Goal: Task Accomplishment & Management: Complete application form

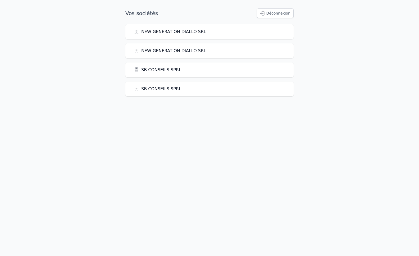
click at [159, 70] on link "SB CONSEILS SPRL" at bounding box center [157, 70] width 47 height 6
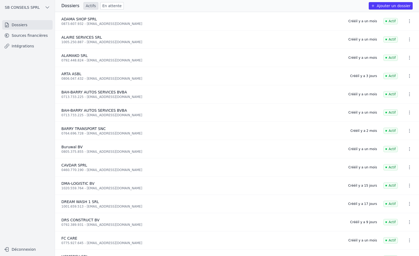
click at [394, 4] on button "Ajouter un dossier" at bounding box center [391, 5] width 44 height 7
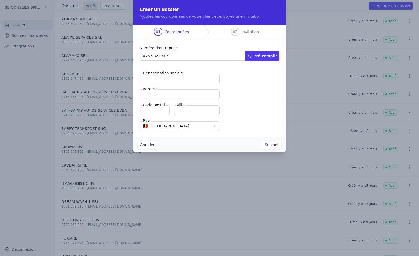
type input "0767.822.405"
click at [264, 54] on button "Pré-remplir" at bounding box center [263, 56] width 34 height 10
type input "TELICO-KOURABA SRL"
type input "[GEOGRAPHIC_DATA] 395"
type input "1130"
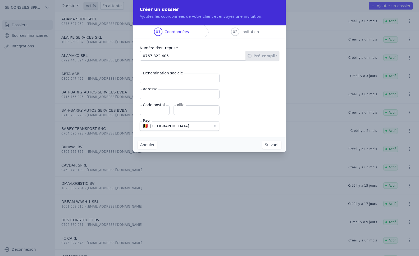
type input "[GEOGRAPHIC_DATA]"
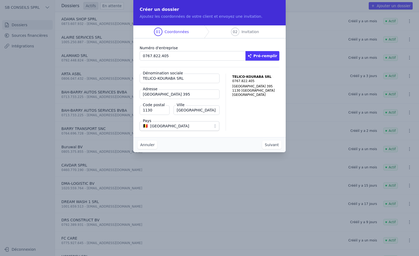
click at [276, 148] on button "Suivant" at bounding box center [271, 145] width 19 height 8
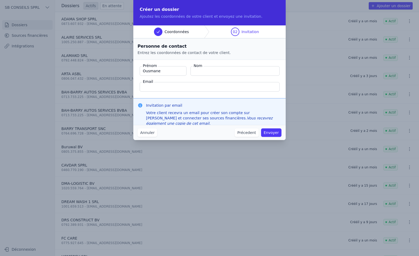
type input "Ousmane"
type input "BAH"
click at [202, 89] on input "Email" at bounding box center [210, 87] width 140 height 10
paste input "[EMAIL_ADDRESS][DOMAIN_NAME]"
type input "[EMAIL_ADDRESS][DOMAIN_NAME]"
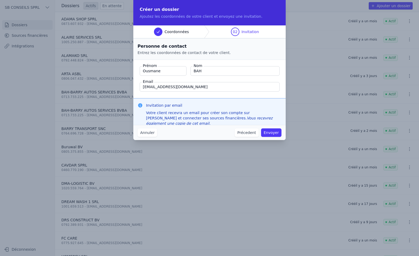
click at [268, 133] on button "Envoyer" at bounding box center [271, 132] width 20 height 8
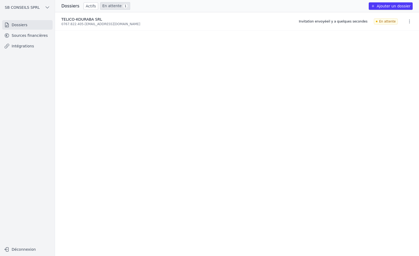
click at [24, 45] on link "Intégrations" at bounding box center [27, 46] width 51 height 10
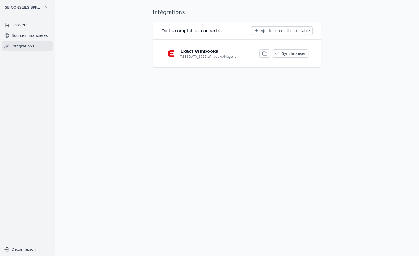
click at [292, 50] on button "Synchroniser" at bounding box center [290, 53] width 36 height 8
click at [293, 52] on button "Synchroniser" at bounding box center [290, 53] width 36 height 8
click at [294, 53] on button "Synchroniser" at bounding box center [290, 53] width 36 height 8
click at [295, 52] on button "Synchroniser" at bounding box center [290, 53] width 36 height 8
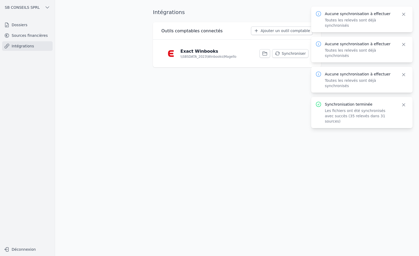
click at [31, 36] on link "Sources financières" at bounding box center [27, 36] width 51 height 10
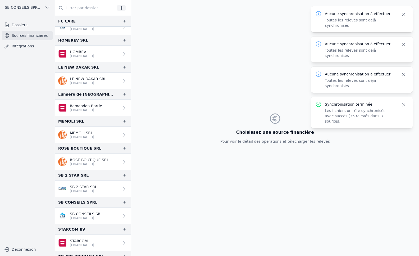
scroll to position [476, 0]
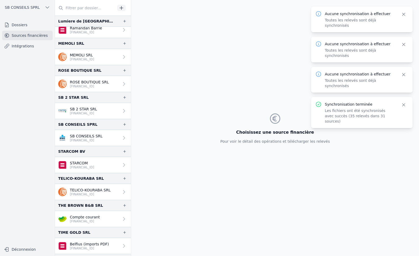
click at [121, 192] on icon at bounding box center [123, 191] width 5 height 5
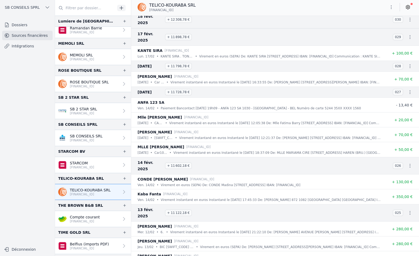
scroll to position [5716, 0]
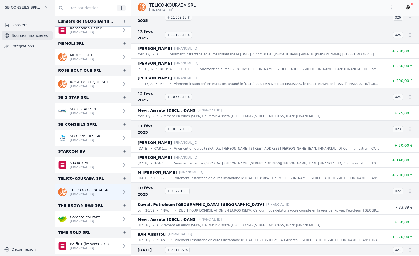
click at [409, 8] on icon at bounding box center [407, 6] width 5 height 5
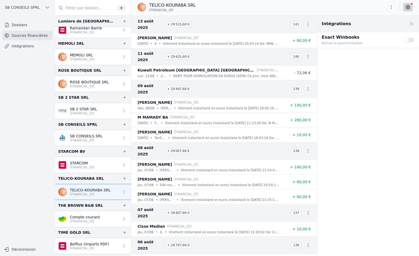
click at [408, 40] on button "Use setting" at bounding box center [409, 39] width 11 height 5
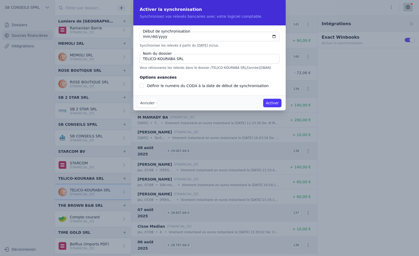
checkbox input "false"
type input "[DATE]"
click at [143, 86] on input "Définir le numéro du CODA à la date de début de synchronisation" at bounding box center [142, 86] width 4 height 4
checkbox input "true"
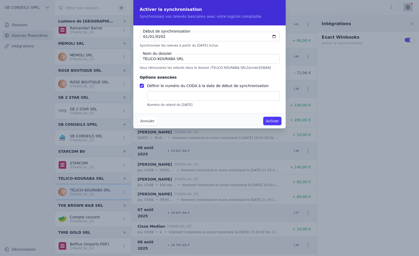
click at [151, 94] on input "text" at bounding box center [213, 96] width 133 height 10
type input "2"
type input "1"
click at [274, 120] on button "Activer" at bounding box center [272, 121] width 18 height 8
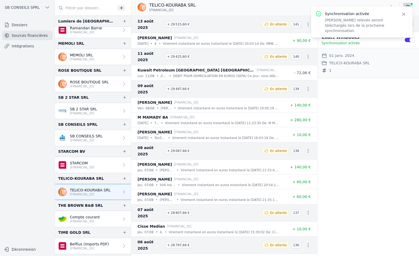
click at [32, 47] on link "Intégrations" at bounding box center [27, 46] width 51 height 10
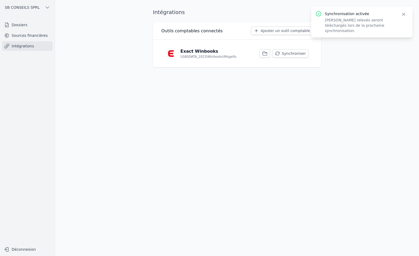
click at [296, 53] on button "Synchroniser" at bounding box center [290, 53] width 36 height 8
click at [293, 53] on button "Synchroniser" at bounding box center [290, 53] width 36 height 8
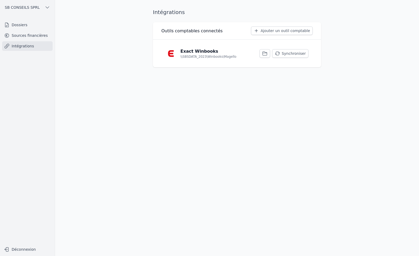
click at [293, 53] on button "Synchroniser" at bounding box center [290, 53] width 36 height 8
click at [22, 34] on link "Sources financières" at bounding box center [27, 36] width 51 height 10
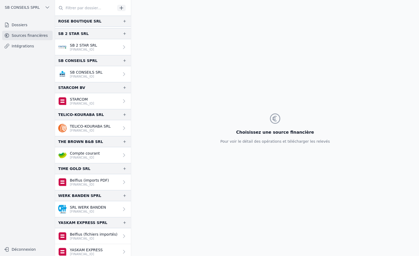
scroll to position [544, 0]
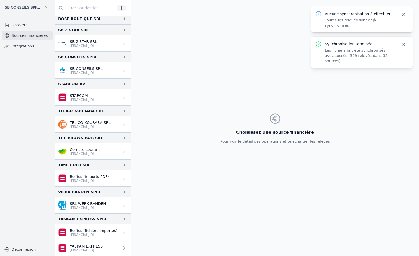
click at [112, 123] on link "TELICO-KOURABA SRL [FINANCIAL_ID]" at bounding box center [93, 124] width 76 height 16
